Goal: Transaction & Acquisition: Purchase product/service

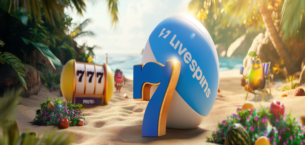
click at [272, 70] on div "200 Ilmaiskierrosta 50 150 250 *** Talleta ja pelaa 200 kierrätysvapaata ilmais…" at bounding box center [152, 114] width 300 height 89
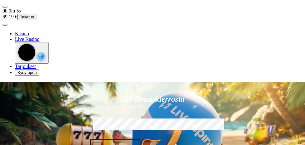
click at [5, 7] on span "menu icon" at bounding box center [5, 7] width 0 height 0
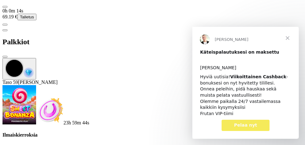
click at [288, 38] on span "Sulje" at bounding box center [287, 38] width 22 height 22
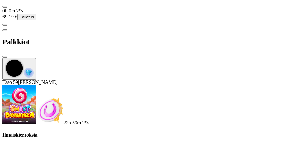
click at [5, 57] on span "close icon" at bounding box center [5, 57] width 0 height 0
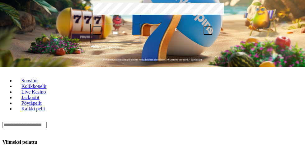
scroll to position [122, 0]
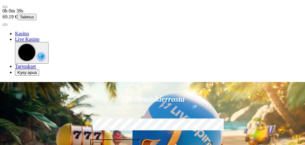
click at [5, 25] on span "user-circle icon" at bounding box center [5, 25] width 0 height 0
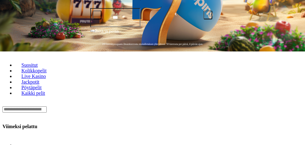
scroll to position [136, 0]
